Goal: Task Accomplishment & Management: Use online tool/utility

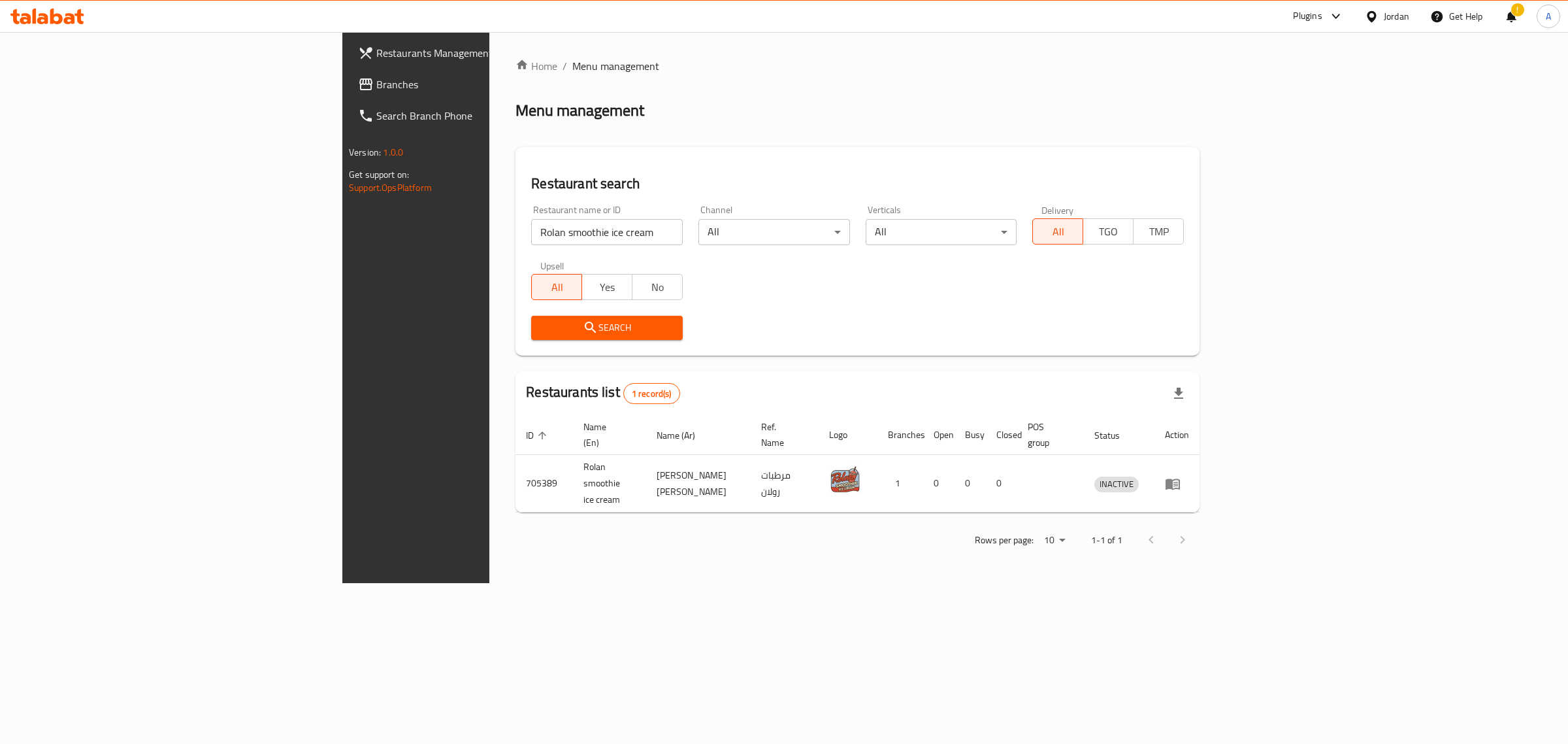
click at [1395, 16] on div "Jordan" at bounding box center [1397, 16] width 25 height 14
click at [619, 99] on div "Home / Menu management Menu management Restaurant search Restaurant name or ID …" at bounding box center [857, 307] width 684 height 498
click at [1377, 15] on icon at bounding box center [1372, 16] width 14 height 14
click at [1266, 125] on div "[GEOGRAPHIC_DATA]" at bounding box center [1311, 134] width 196 height 30
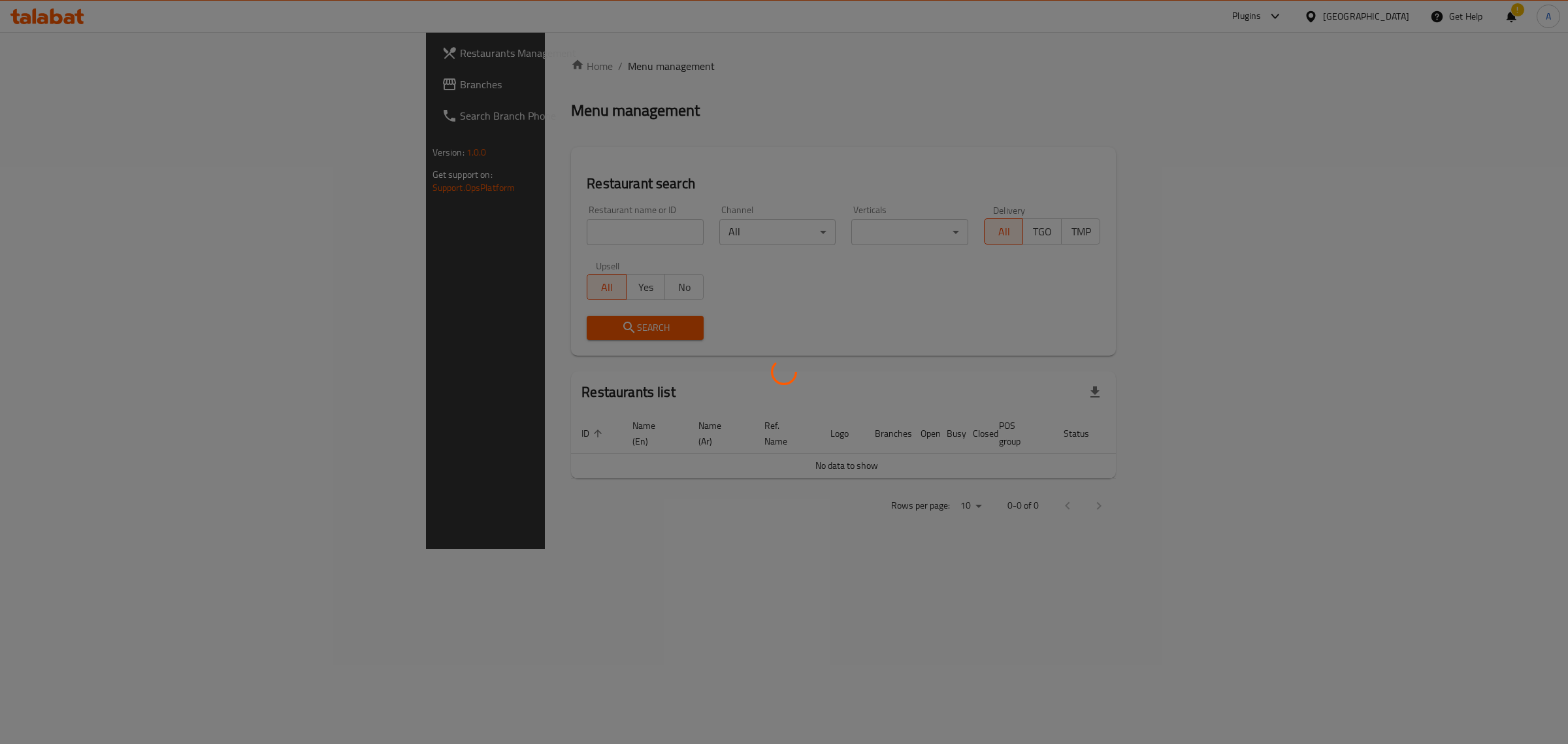
click at [369, 234] on div at bounding box center [784, 372] width 1568 height 744
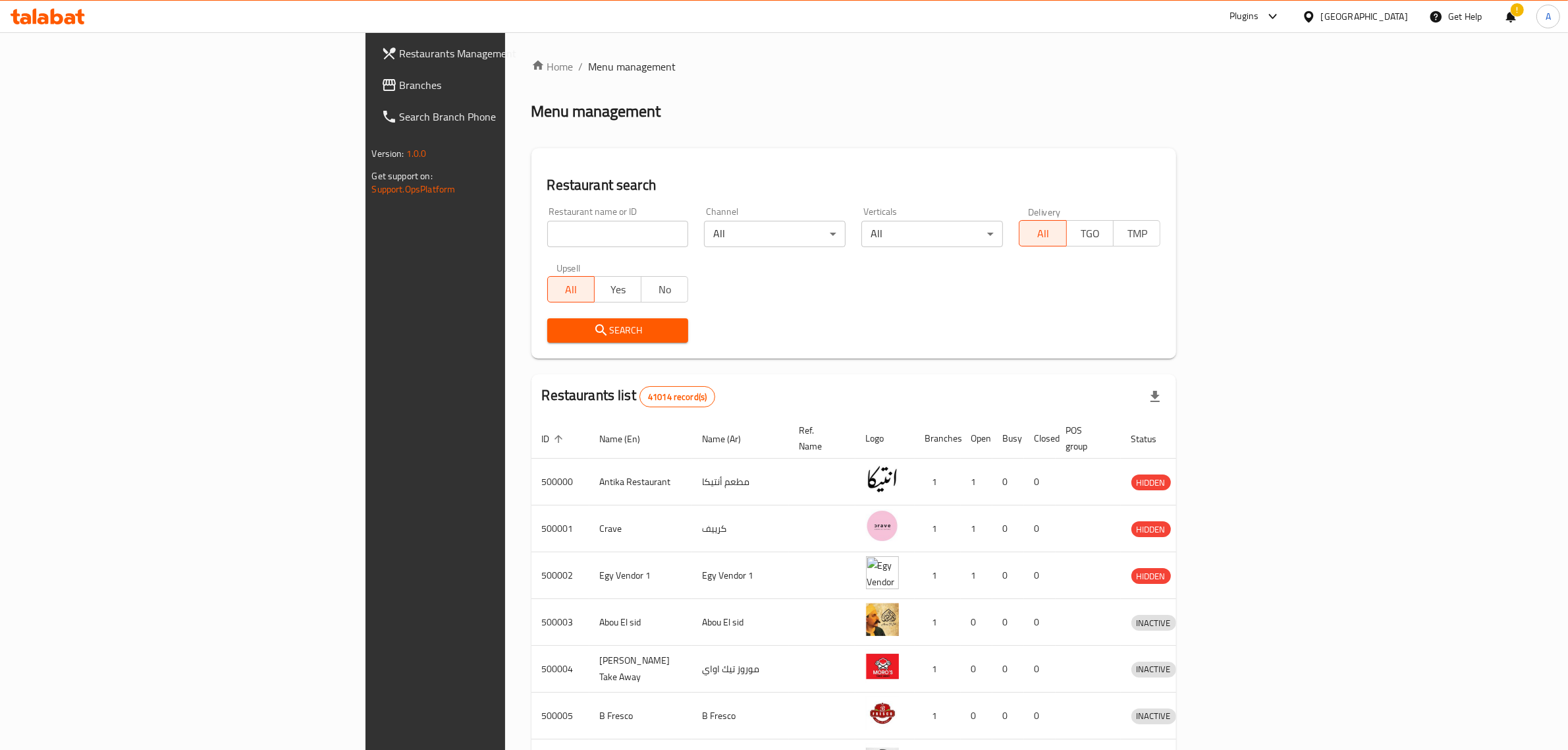
click at [547, 236] on input "search" at bounding box center [617, 233] width 141 height 26
paste input "511227"
click button "Search" at bounding box center [617, 331] width 141 height 25
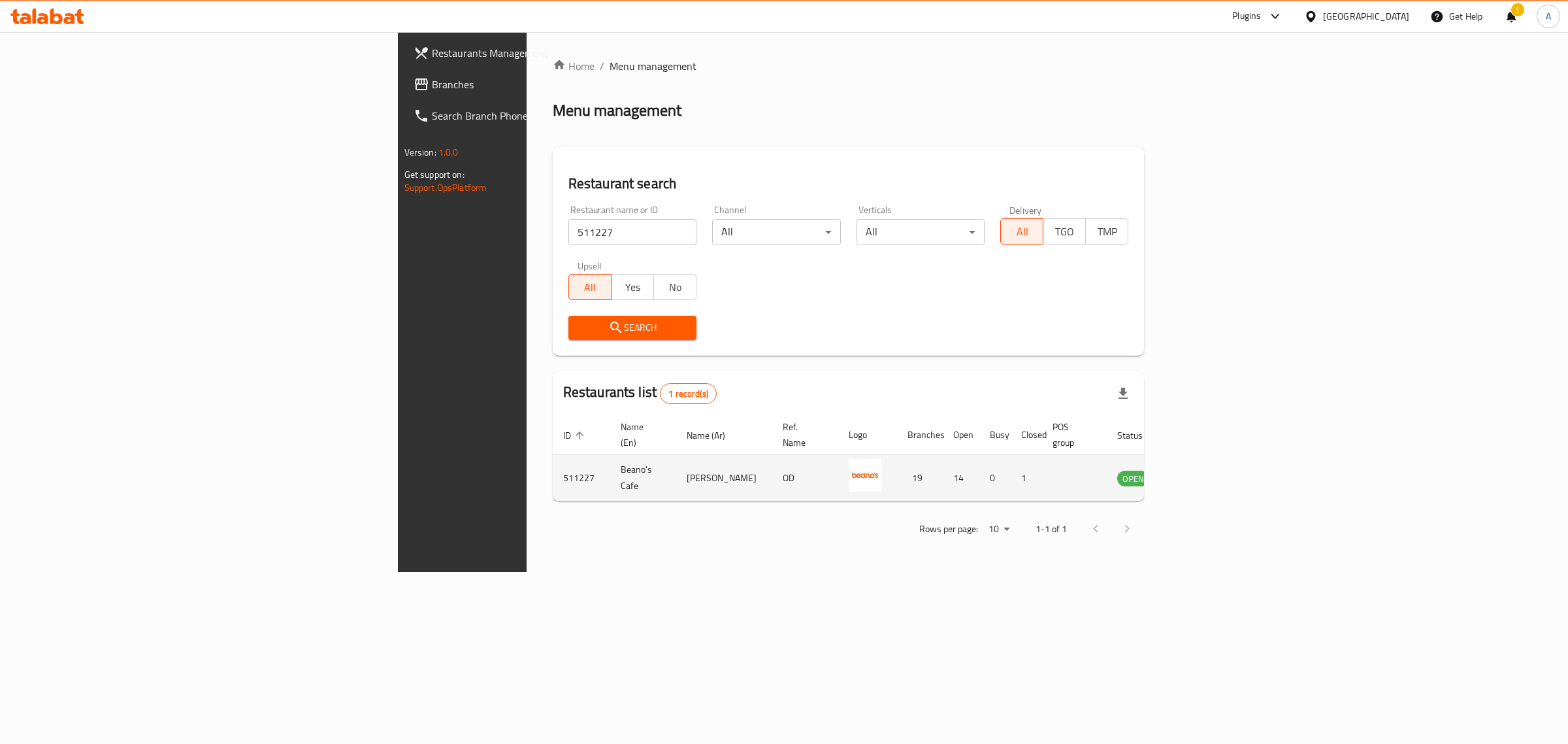
click at [610, 455] on td "Beano's Cafe" at bounding box center [643, 478] width 66 height 47
drag, startPoint x: 371, startPoint y: 455, endPoint x: 366, endPoint y: 461, distance: 7.8
click at [610, 461] on td "Beano's Cafe" at bounding box center [643, 478] width 66 height 47
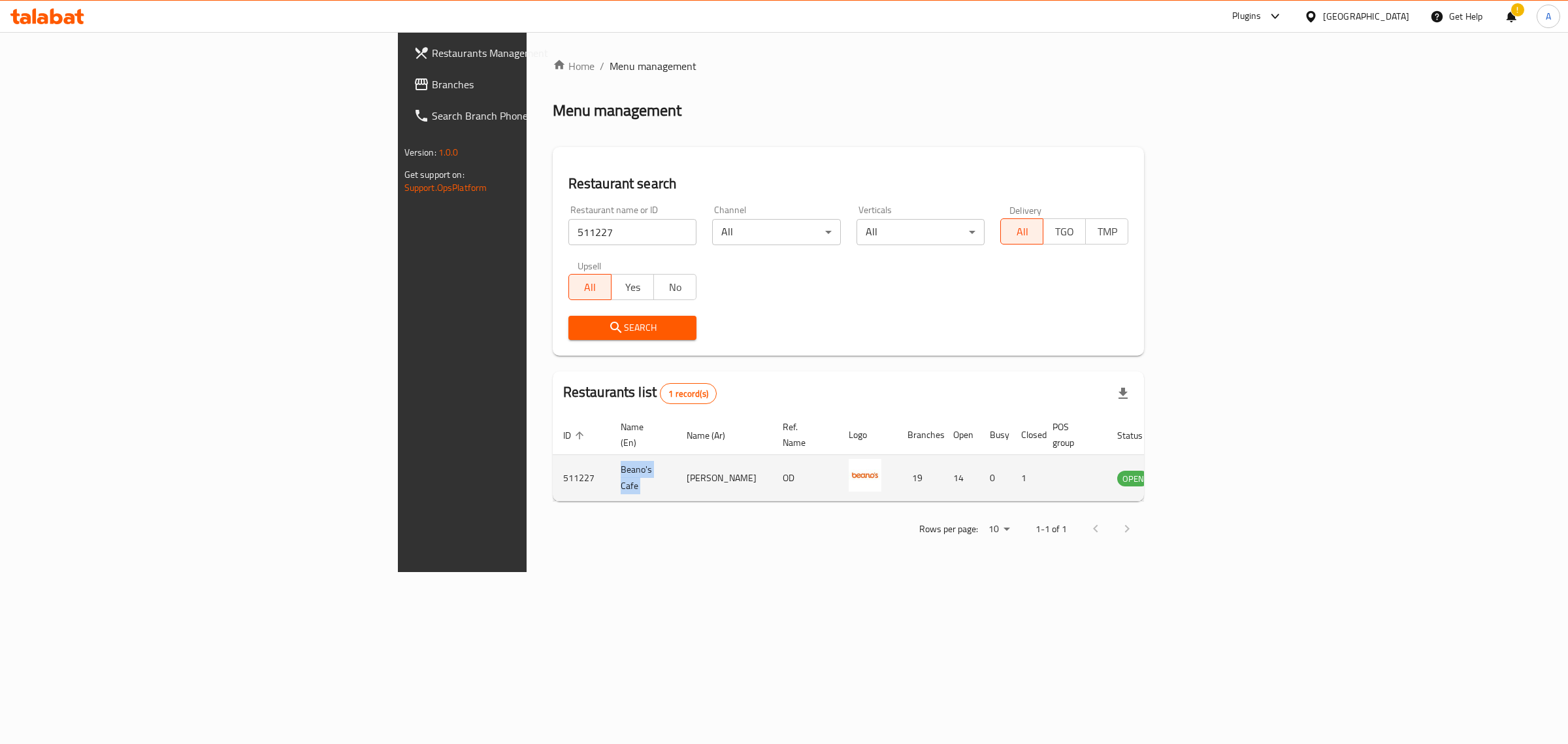
click at [610, 461] on td "Beano's Cafe" at bounding box center [643, 478] width 66 height 47
click at [569, 220] on input "511227" at bounding box center [632, 231] width 128 height 26
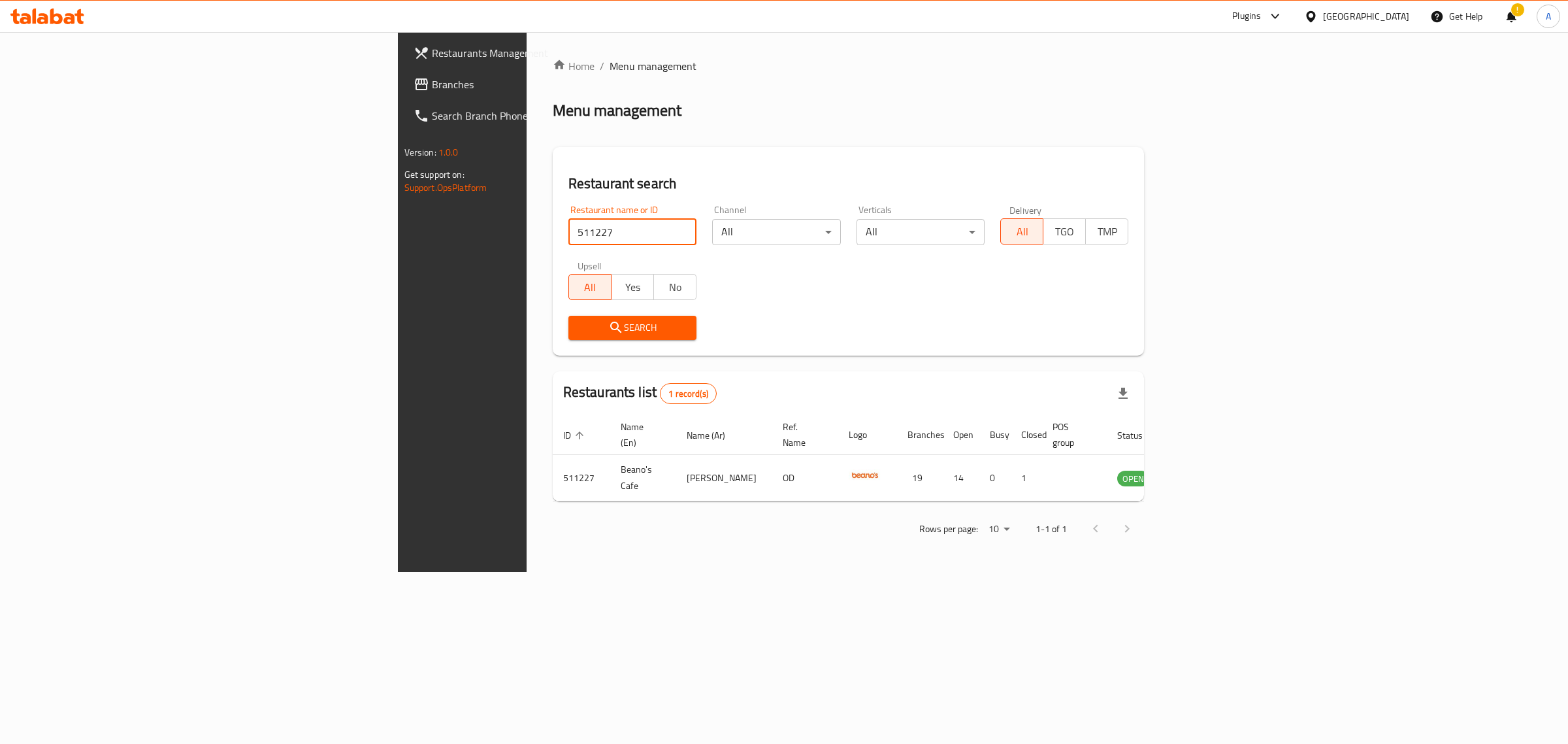
click at [569, 220] on input "511227" at bounding box center [632, 231] width 128 height 26
paste input "02519"
type input "502519"
click button "Search" at bounding box center [632, 328] width 128 height 24
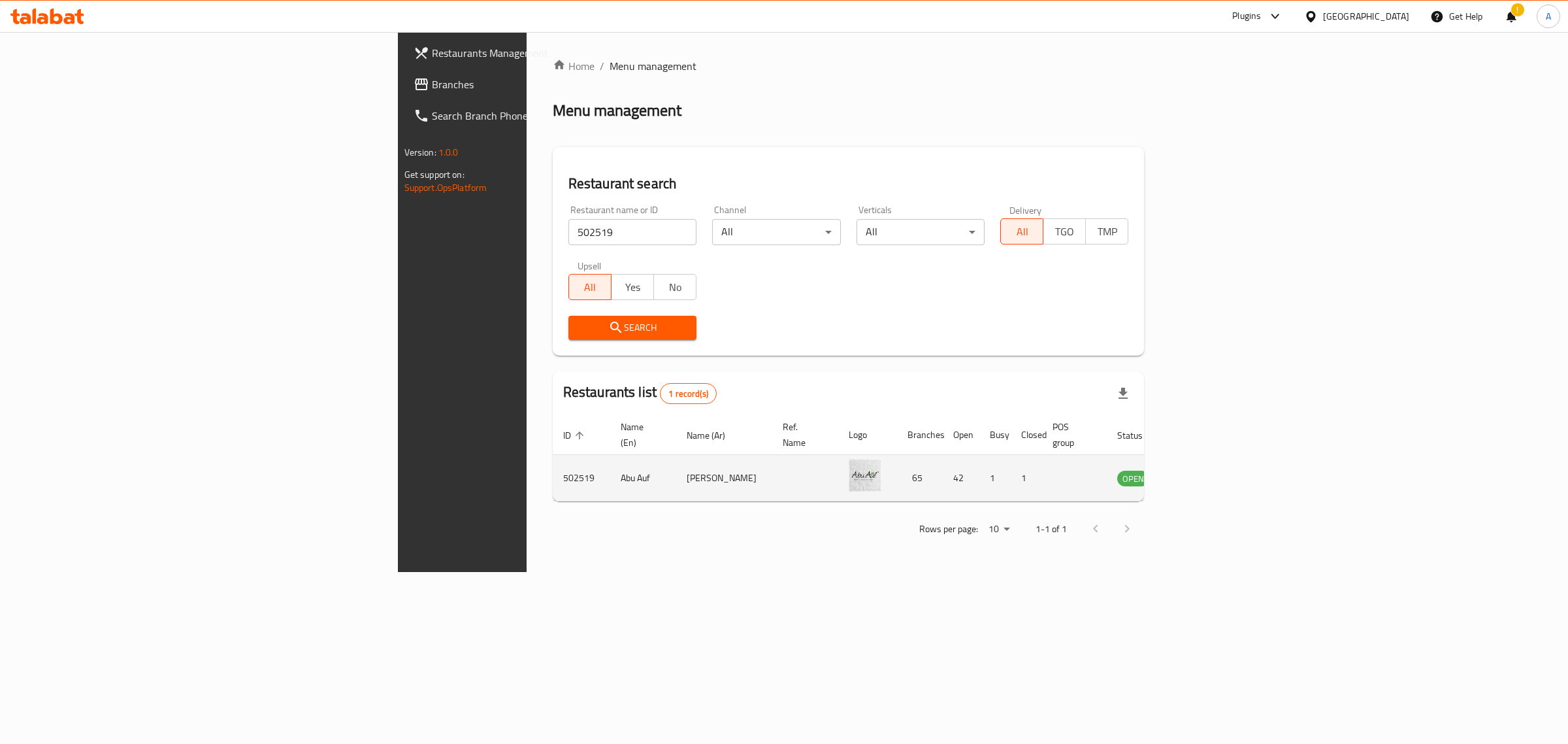
click at [610, 455] on td "Abu Auf" at bounding box center [643, 478] width 66 height 47
click at [610, 461] on td "Abu Auf" at bounding box center [643, 478] width 66 height 47
copy td "Abu Auf"
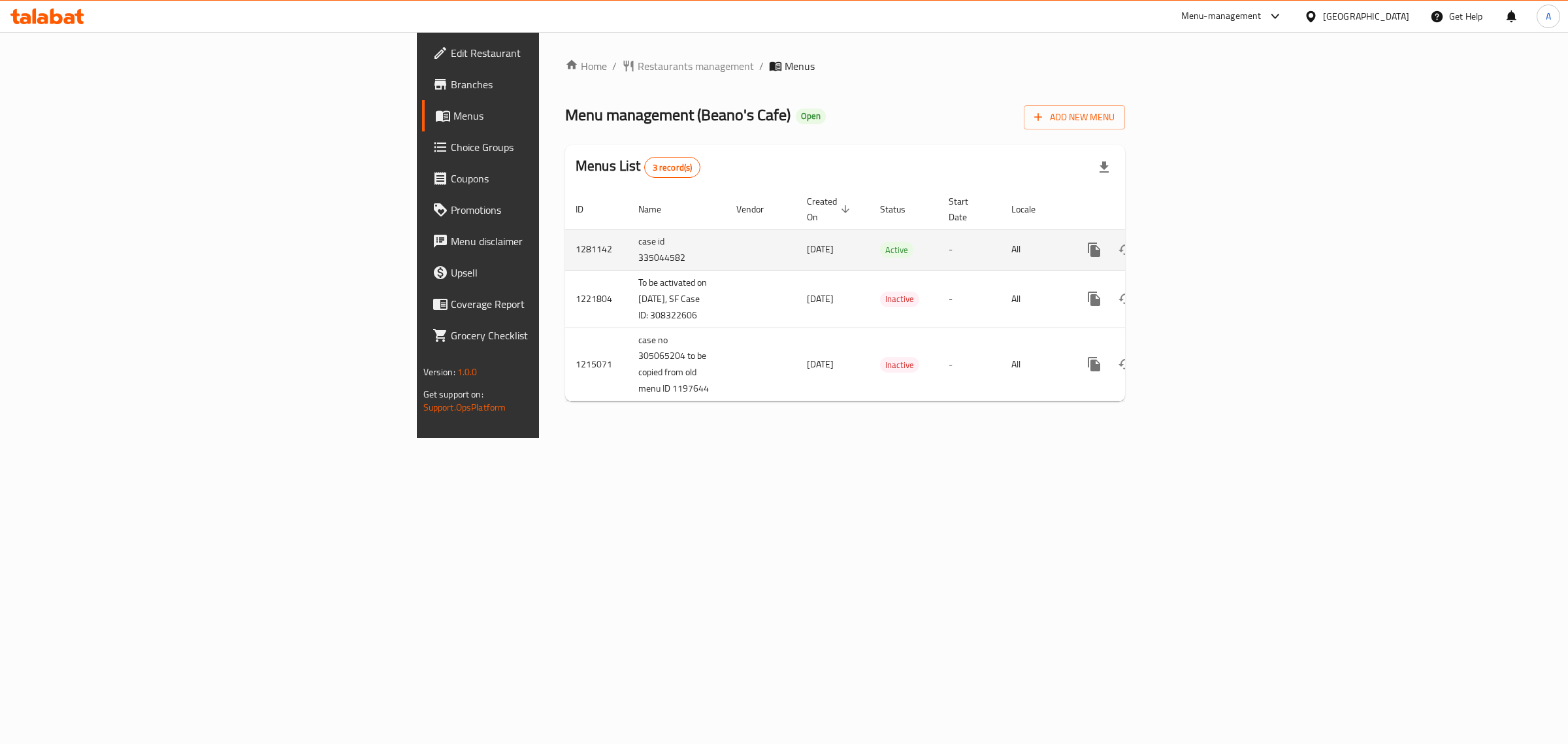
click at [1204, 240] on link "enhanced table" at bounding box center [1188, 249] width 31 height 31
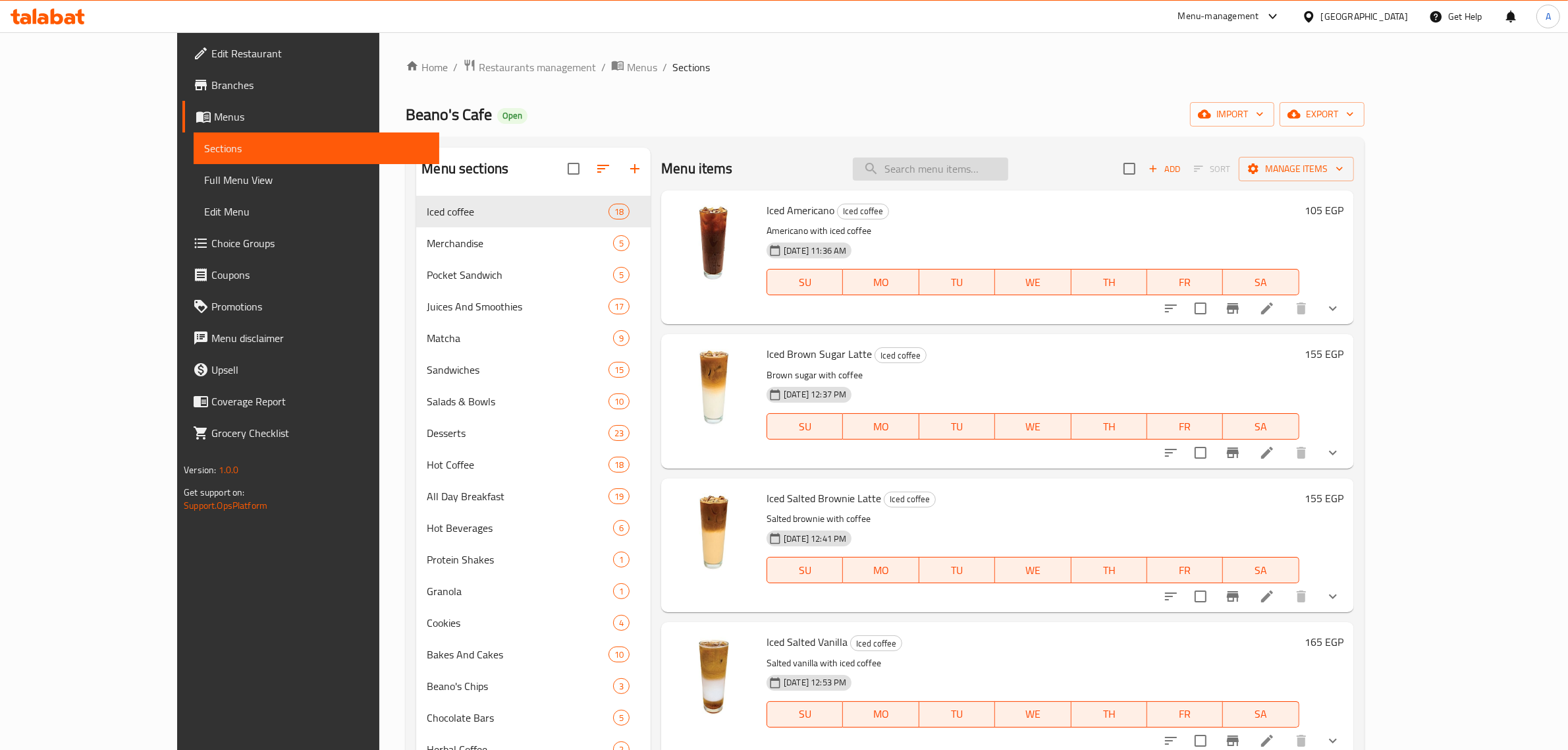
click at [957, 168] on input "search" at bounding box center [930, 169] width 155 height 23
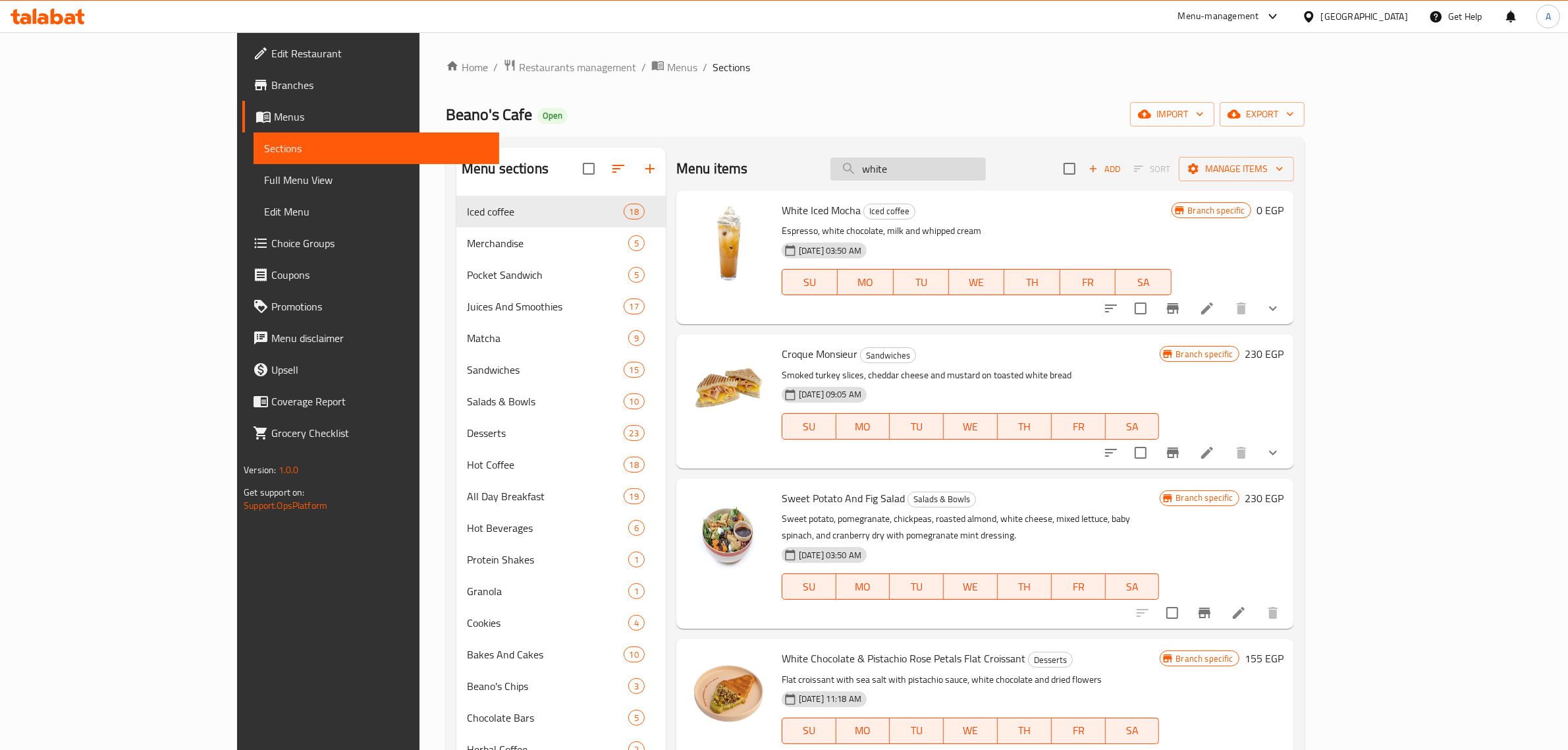
click at [986, 159] on input "white" at bounding box center [908, 169] width 155 height 23
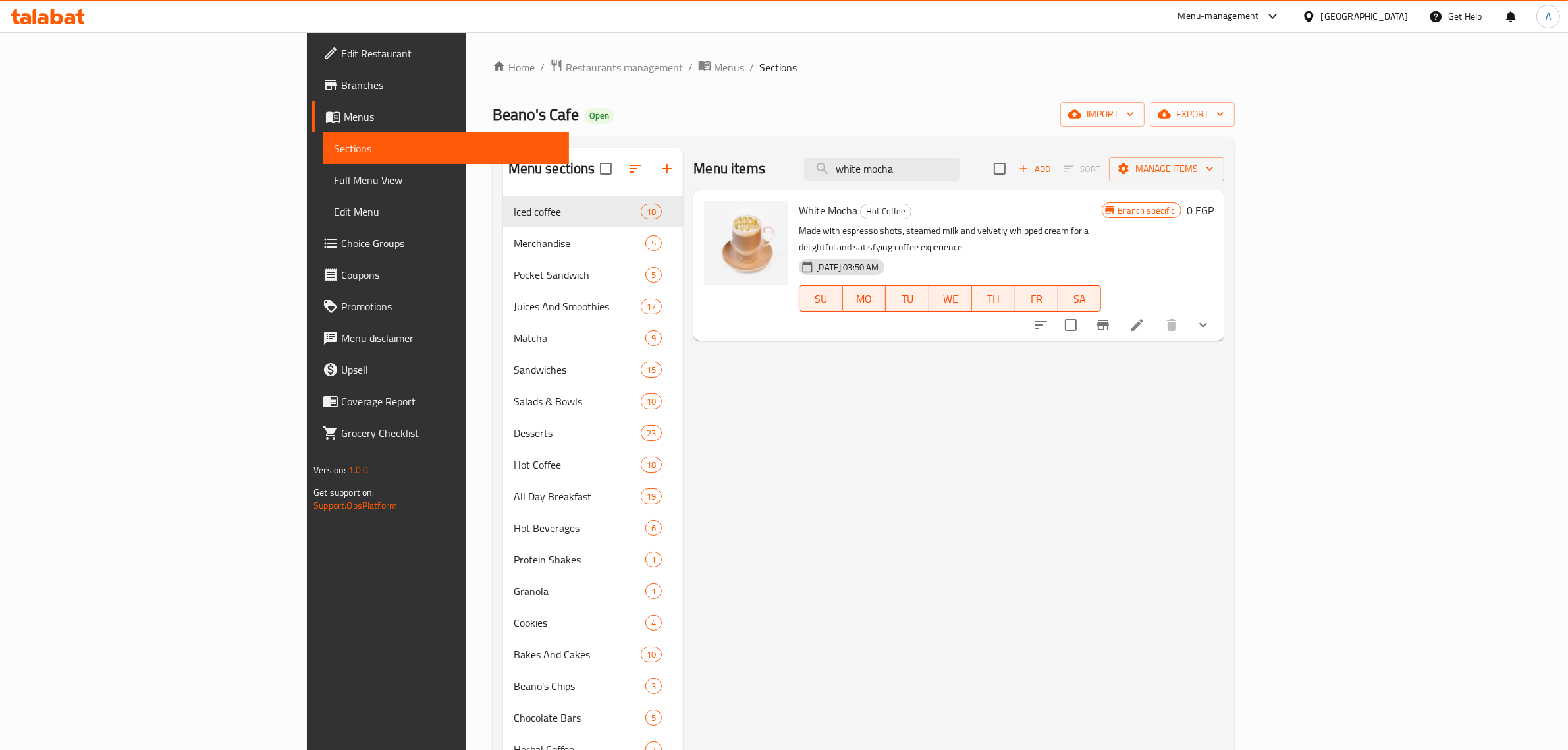
click at [1018, 666] on div "Menu items white mocha Add Sort Manage items White Mocha Hot Coffee Made with e…" at bounding box center [954, 522] width 541 height 750
click at [960, 169] on input "white mocha" at bounding box center [882, 169] width 155 height 23
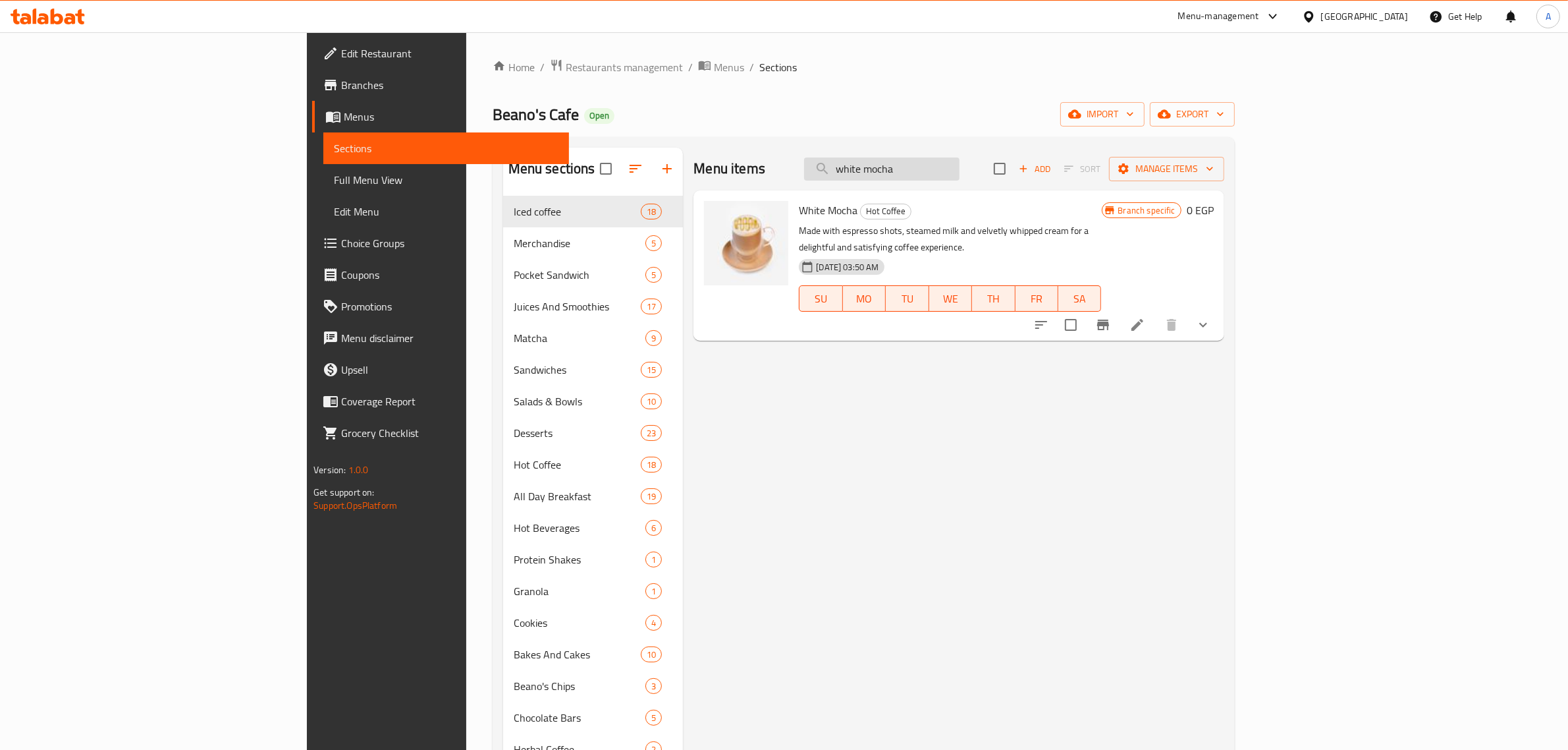
click at [960, 169] on input "white mocha" at bounding box center [882, 169] width 155 height 23
type input "power"
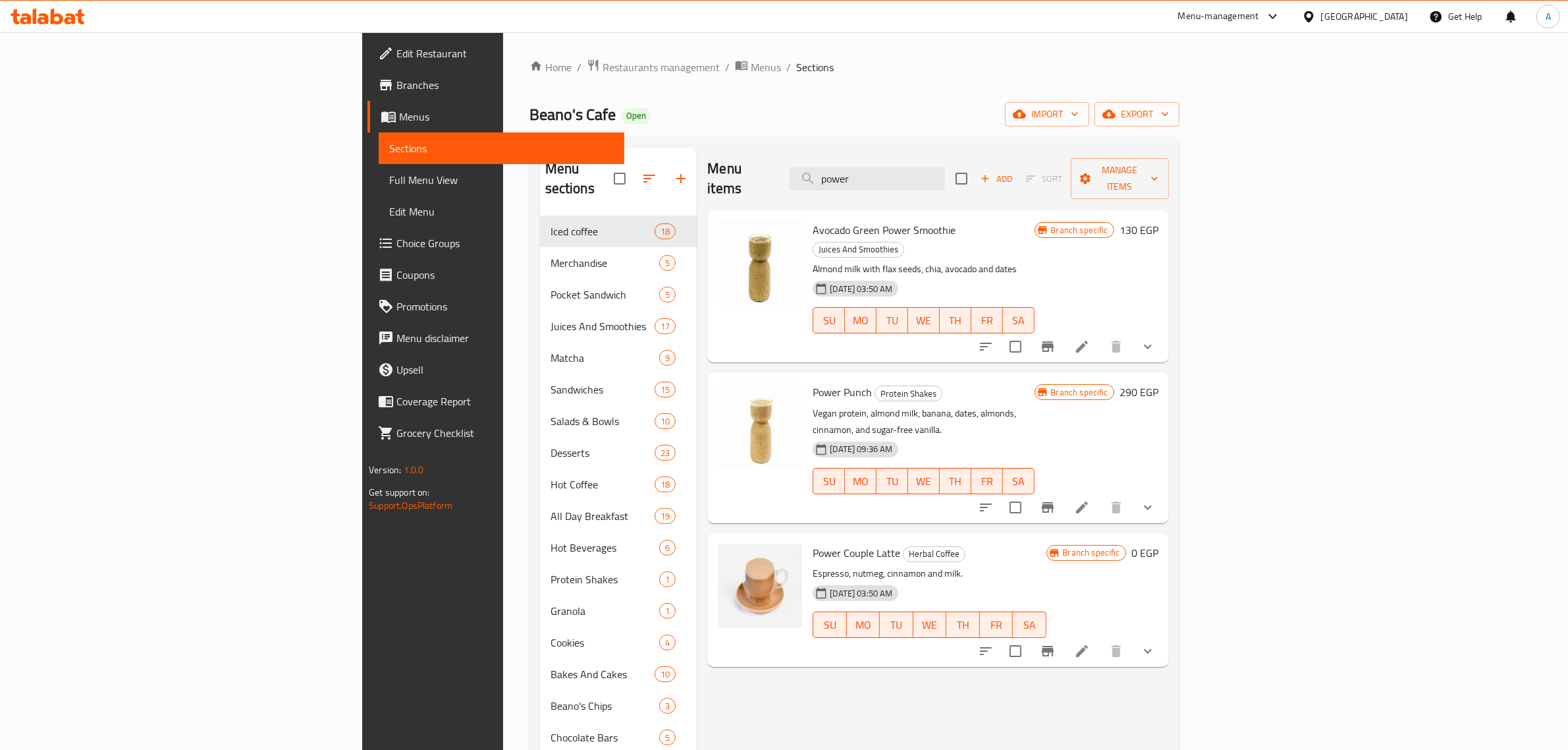
drag, startPoint x: 1046, startPoint y: 720, endPoint x: 913, endPoint y: 735, distance: 133.8
click at [1031, 720] on div "Menu items power Add Sort Manage items Avocado Green Power Smoothie Juices And …" at bounding box center [932, 522] width 472 height 750
click at [1179, 113] on div "Beano's Cafe Open import export" at bounding box center [855, 114] width 650 height 25
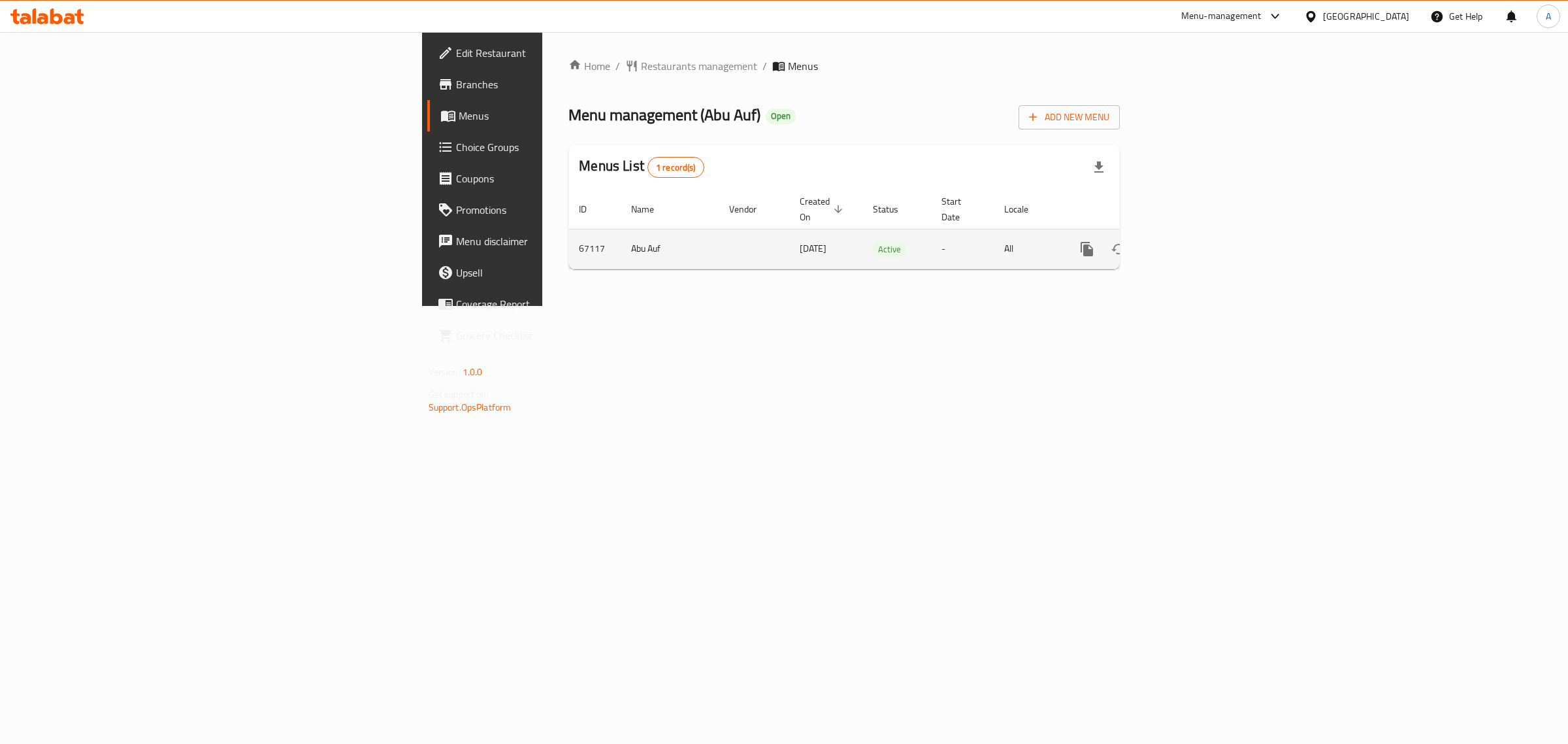
click at [1197, 234] on link "enhanced table" at bounding box center [1181, 249] width 31 height 31
